Goal: Transaction & Acquisition: Purchase product/service

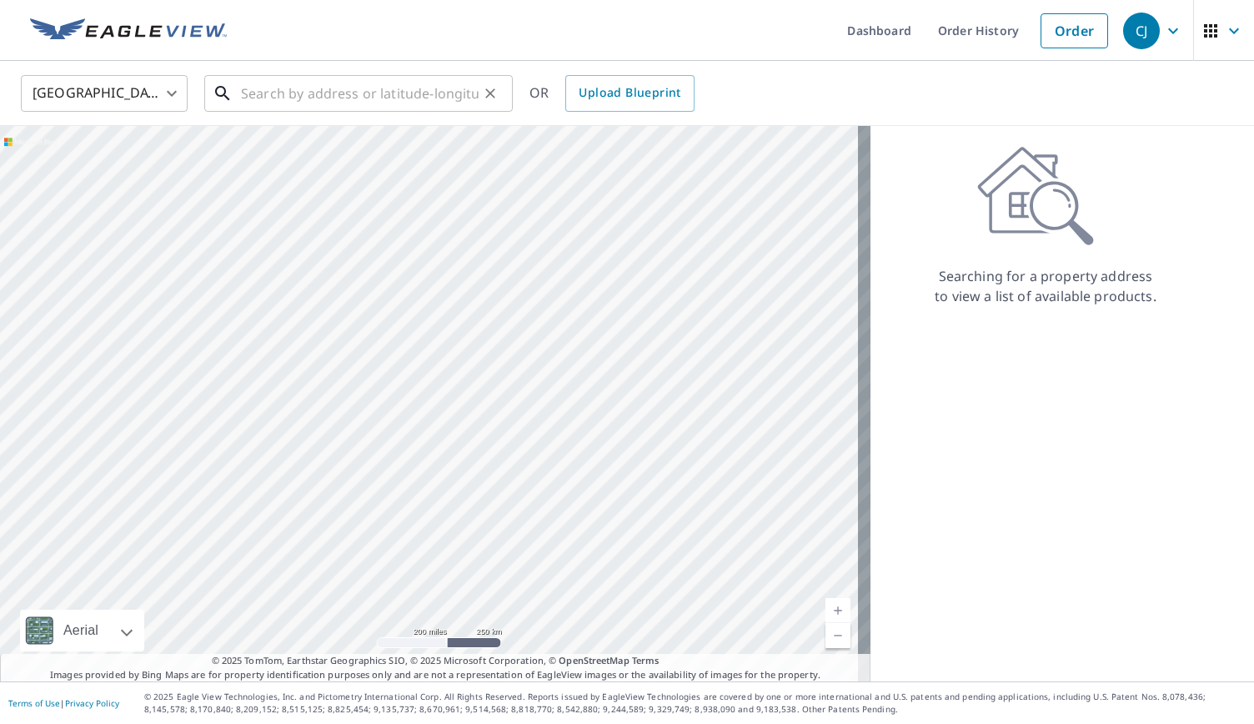
drag, startPoint x: 0, startPoint y: 0, endPoint x: 318, endPoint y: 86, distance: 329.1
click at [318, 86] on input "text" at bounding box center [360, 93] width 238 height 47
paste input "[STREET_ADDRESS]"
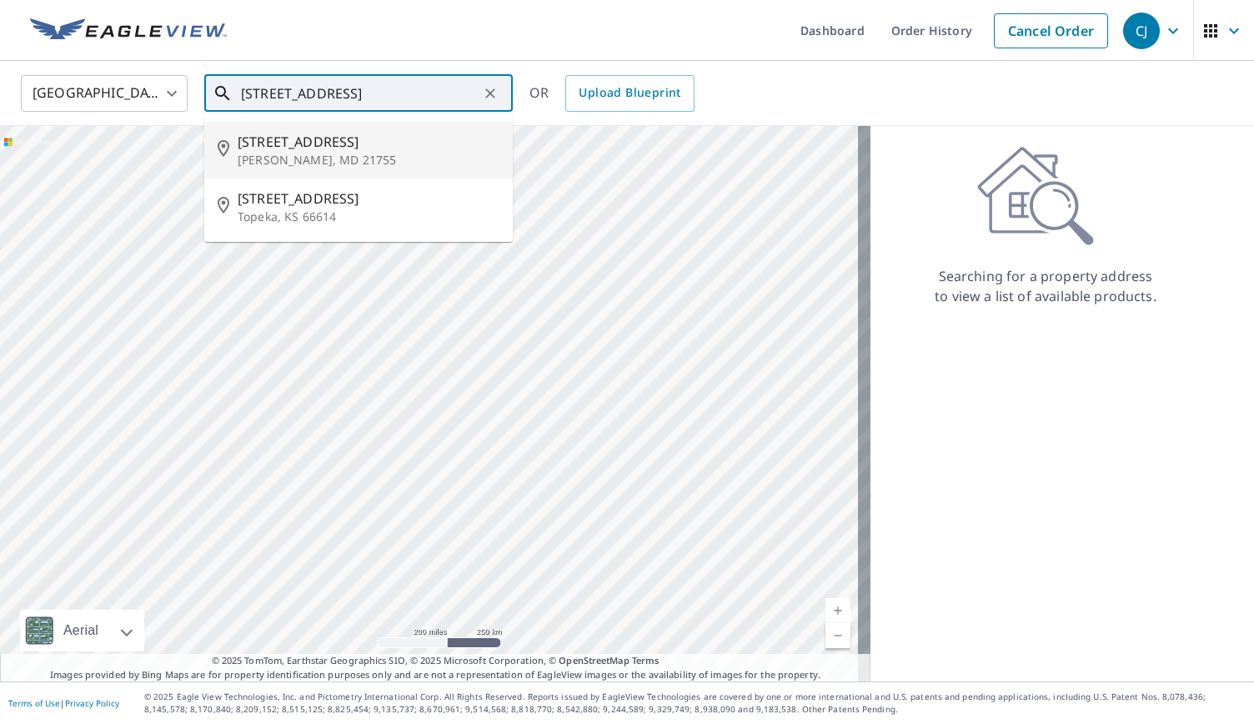
click at [378, 143] on span "[STREET_ADDRESS]" at bounding box center [369, 142] width 262 height 20
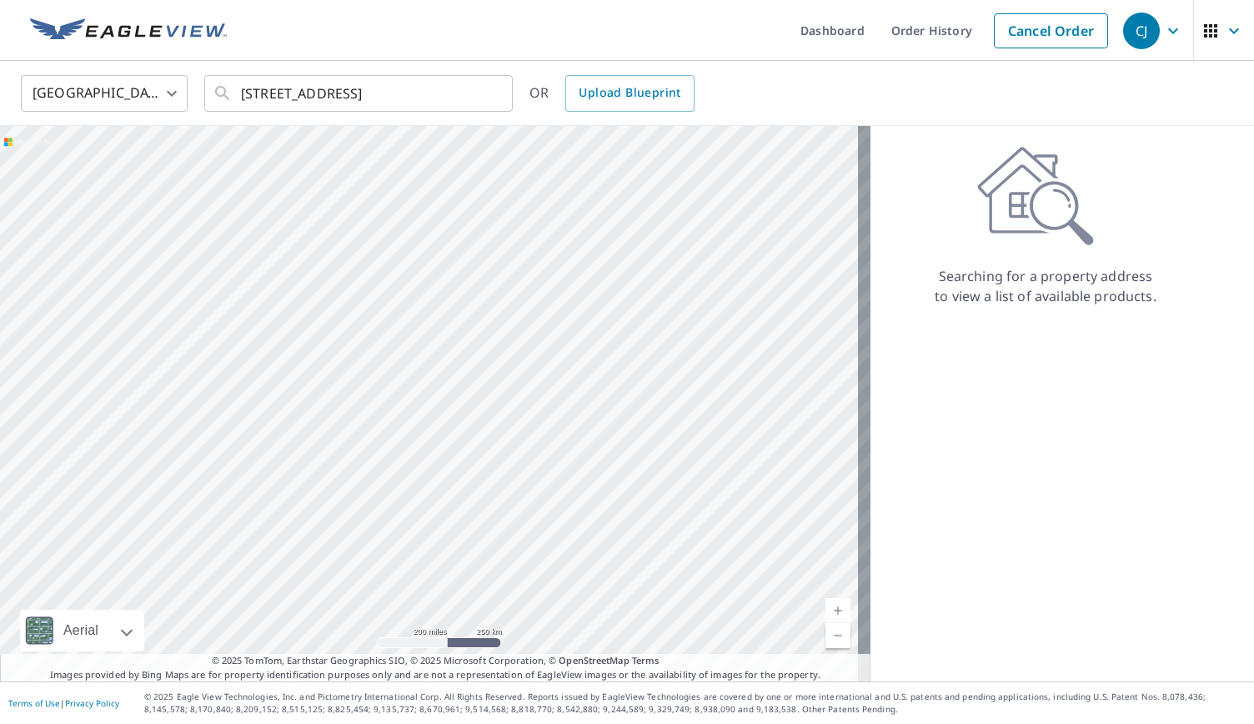
type input "[STREET_ADDRESS][PERSON_NAME]"
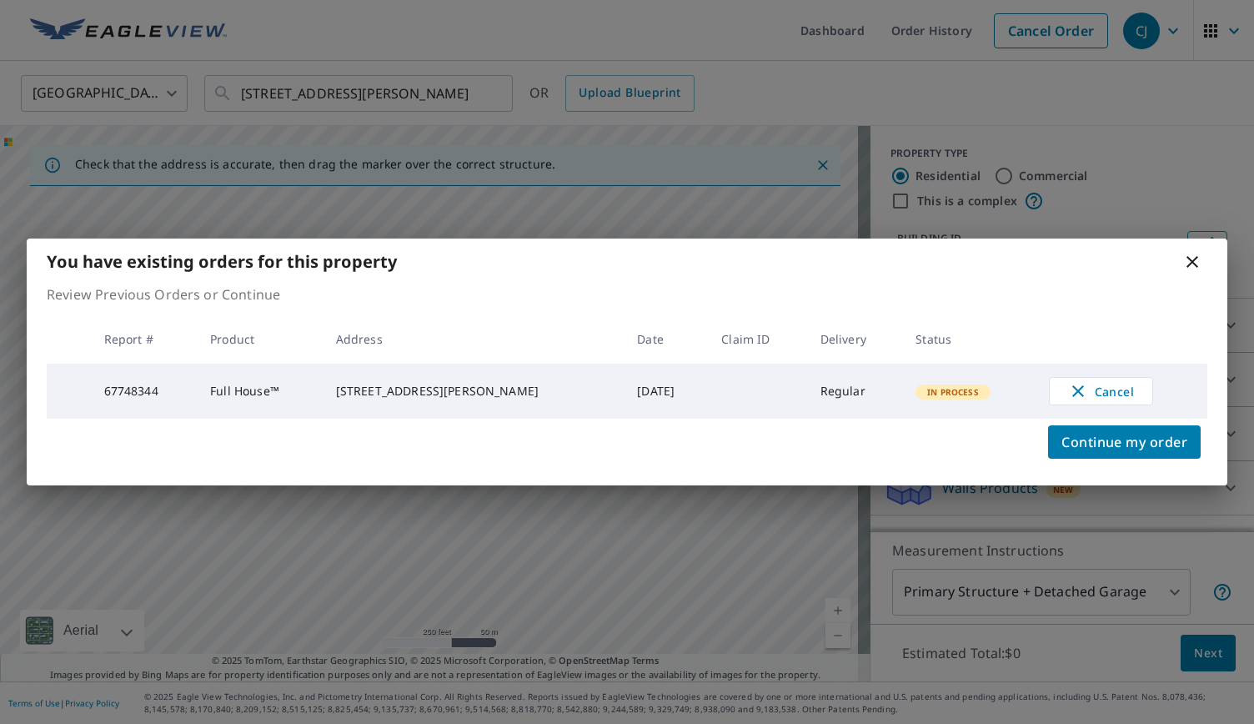
click at [1198, 259] on icon at bounding box center [1192, 262] width 20 height 20
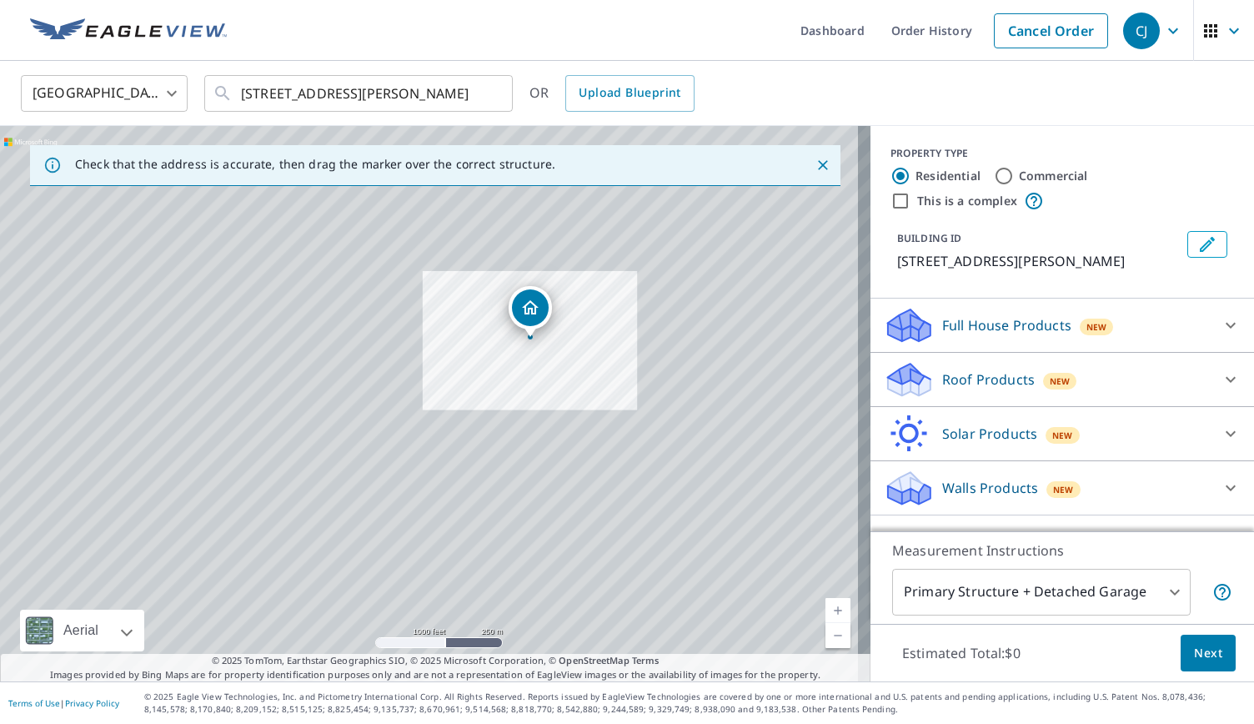
click at [1194, 662] on span "Next" at bounding box center [1208, 653] width 28 height 21
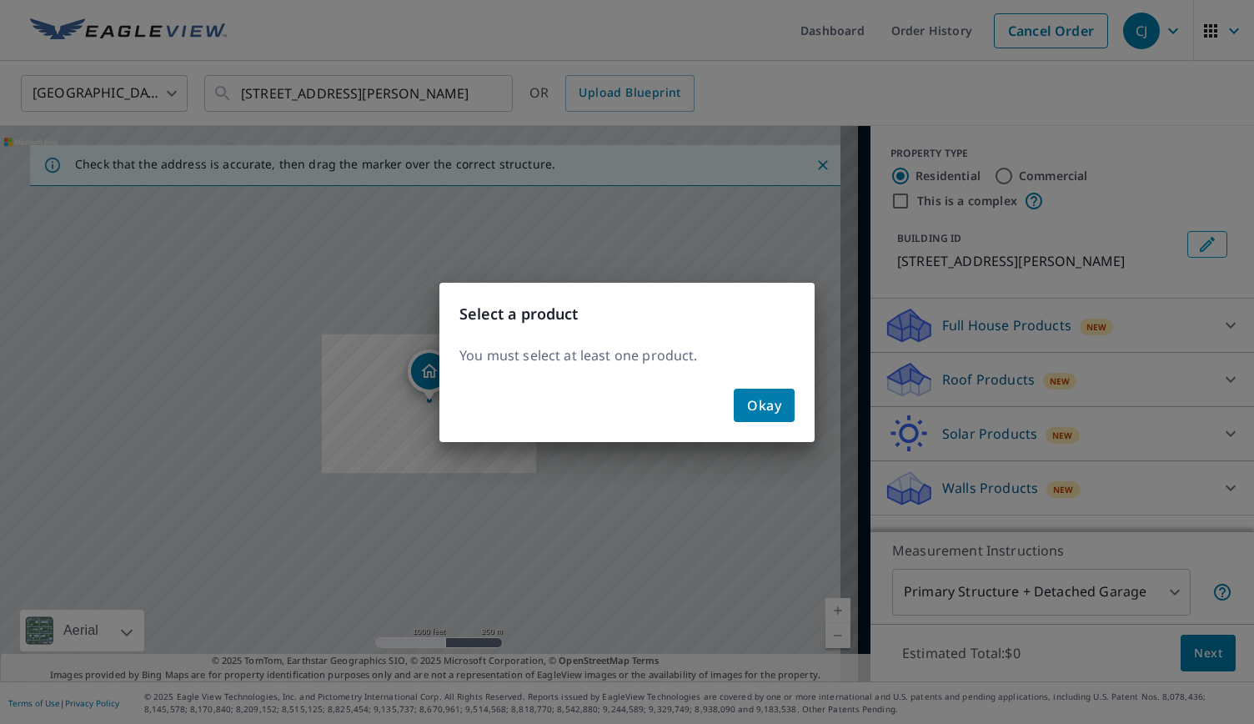
click at [789, 409] on button "Okay" at bounding box center [764, 405] width 61 height 33
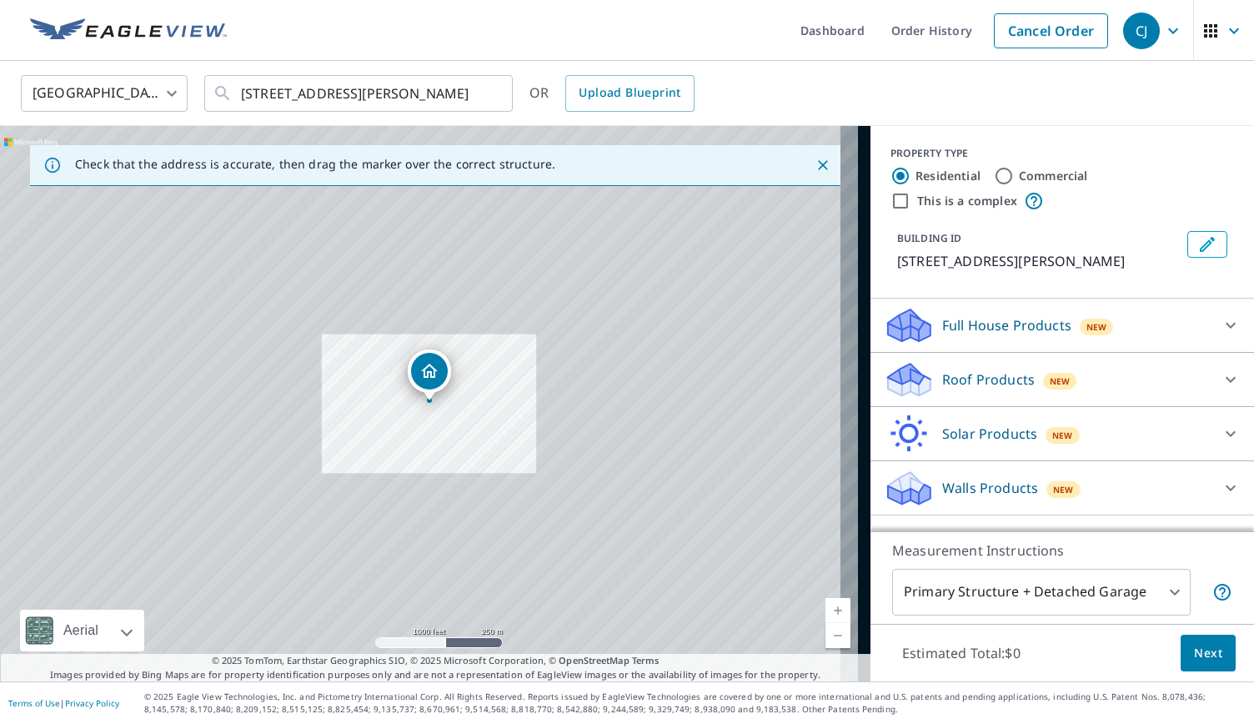
click at [997, 340] on div "Full House Products New" at bounding box center [1047, 325] width 327 height 39
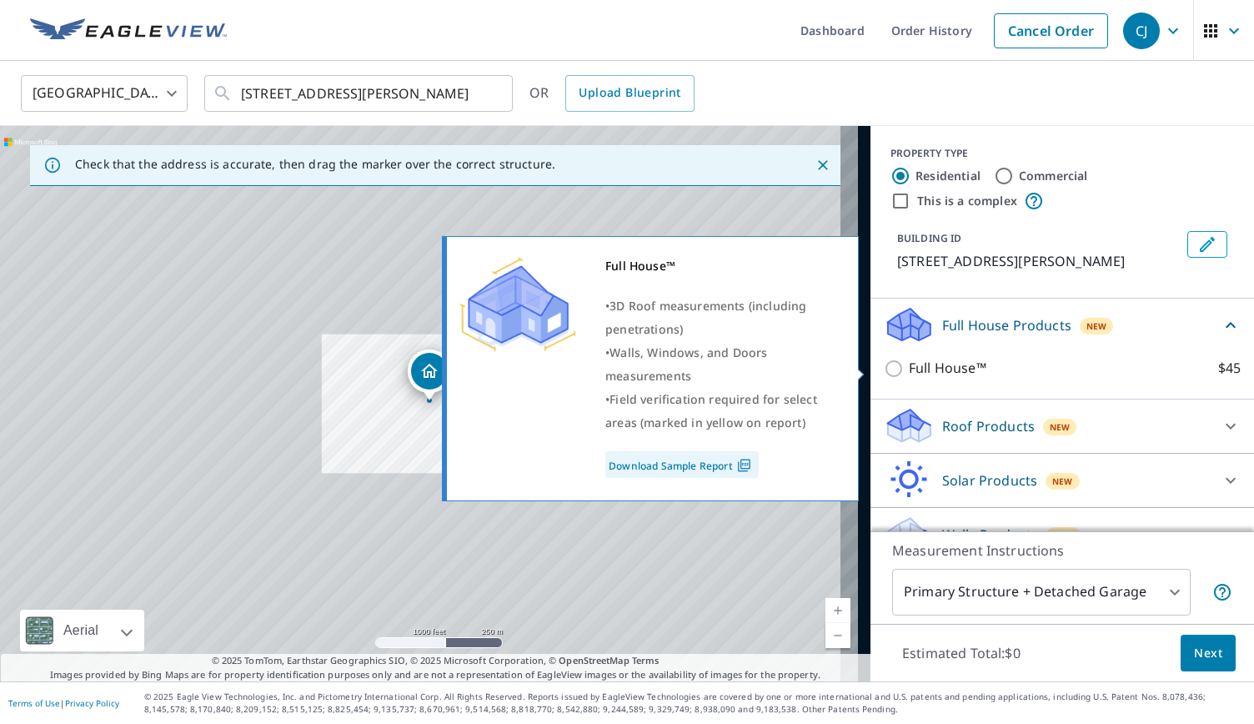
drag, startPoint x: 947, startPoint y: 361, endPoint x: 961, endPoint y: 369, distance: 16.4
click at [946, 362] on p "Full House™" at bounding box center [948, 368] width 78 height 21
click at [909, 362] on input "Full House™ $45" at bounding box center [896, 369] width 25 height 20
checkbox input "true"
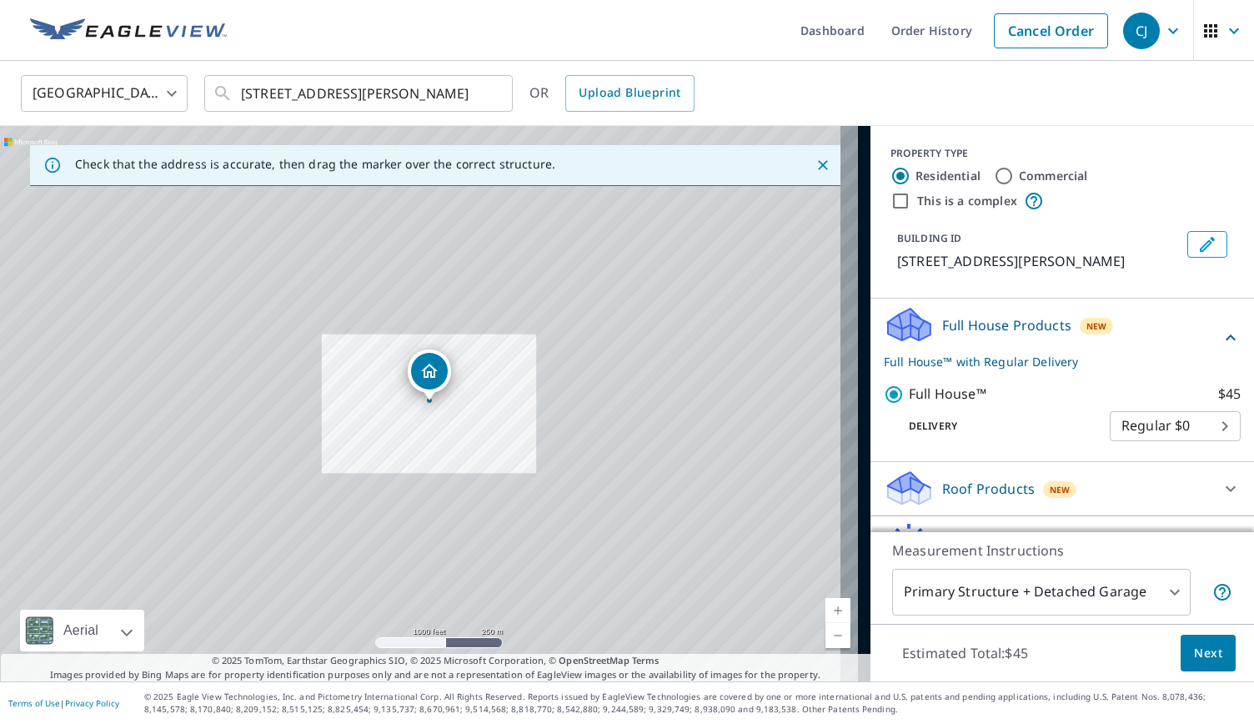
click at [1209, 652] on button "Next" at bounding box center [1208, 654] width 55 height 38
